Goal: Register for event/course

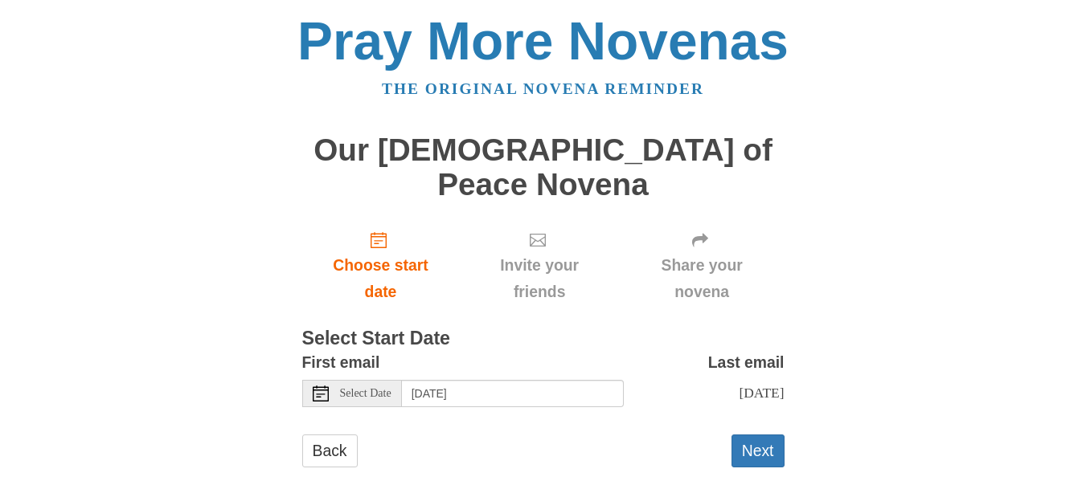
scroll to position [14, 0]
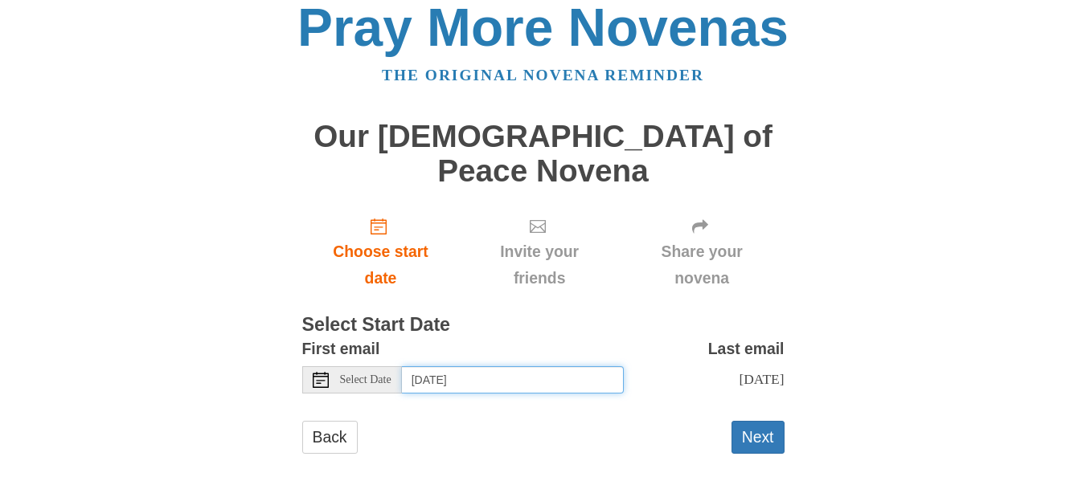
click at [469, 367] on input "Tuesday, October 14th" at bounding box center [513, 380] width 222 height 27
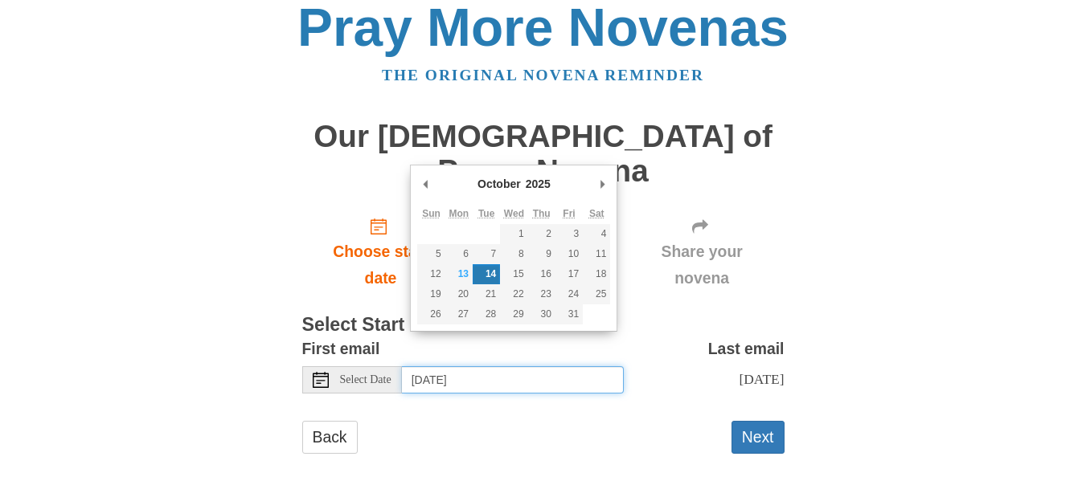
type input "Monday, October 13th"
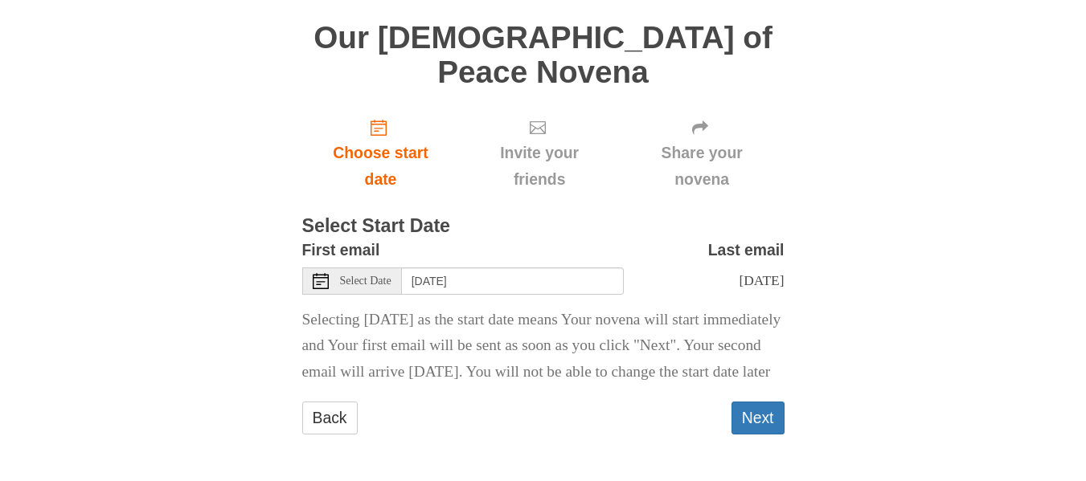
scroll to position [120, 0]
click at [758, 412] on button "Next" at bounding box center [757, 418] width 53 height 33
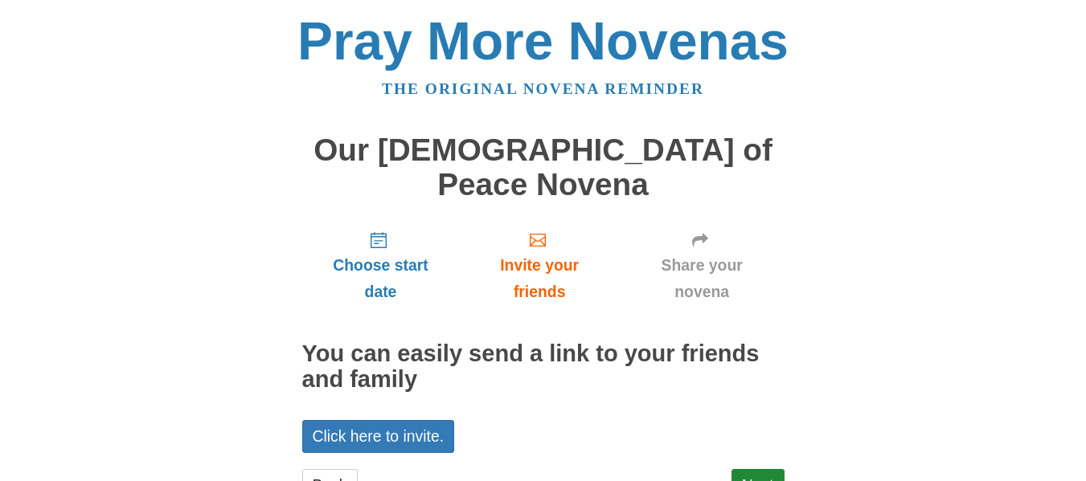
scroll to position [33, 0]
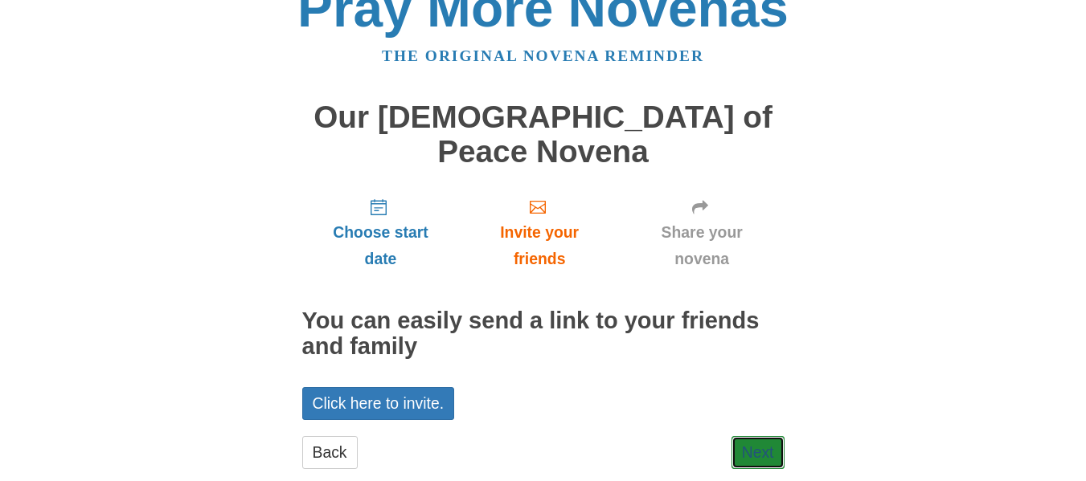
drag, startPoint x: 0, startPoint y: 0, endPoint x: 758, endPoint y: 412, distance: 862.9
click at [758, 436] on link "Next" at bounding box center [757, 452] width 53 height 33
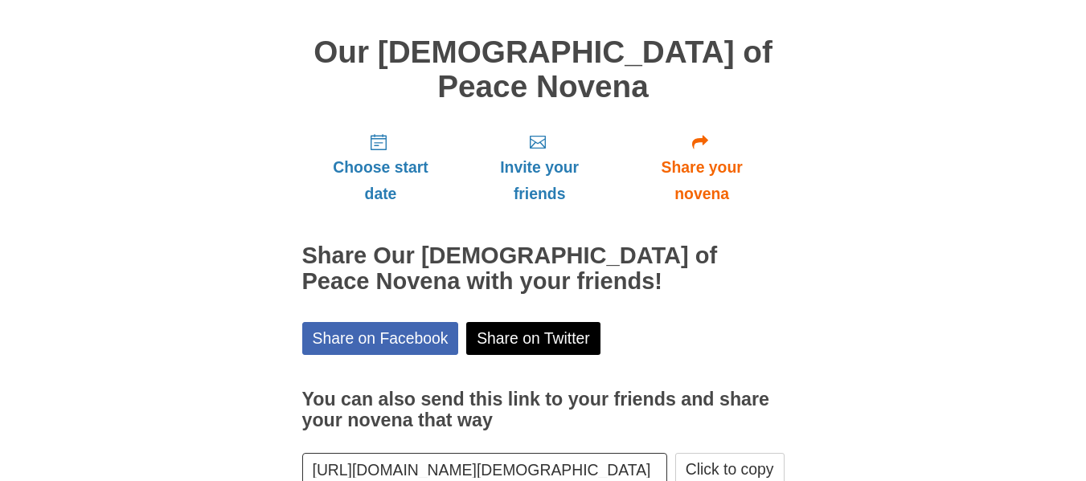
scroll to position [164, 0]
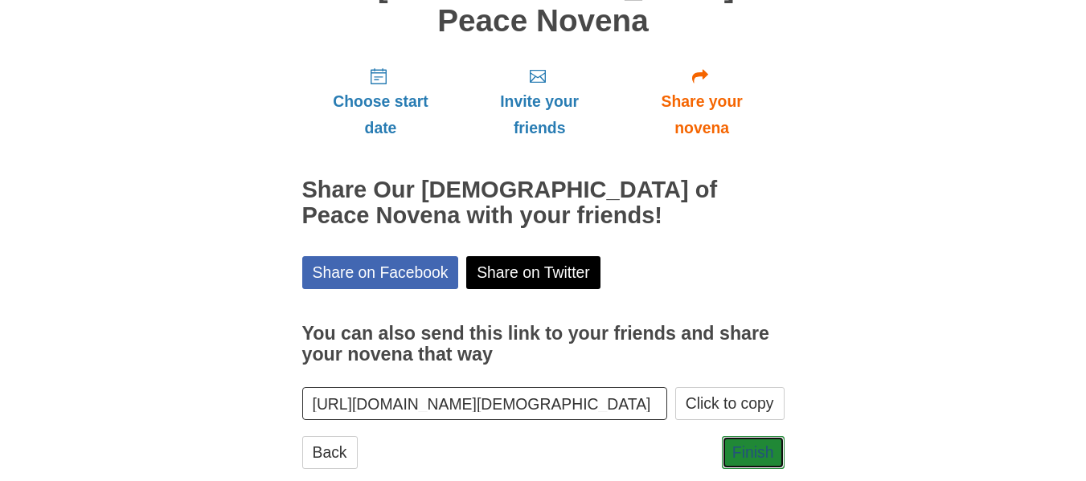
click at [758, 436] on link "Finish" at bounding box center [753, 452] width 63 height 33
